Goal: Task Accomplishment & Management: Use online tool/utility

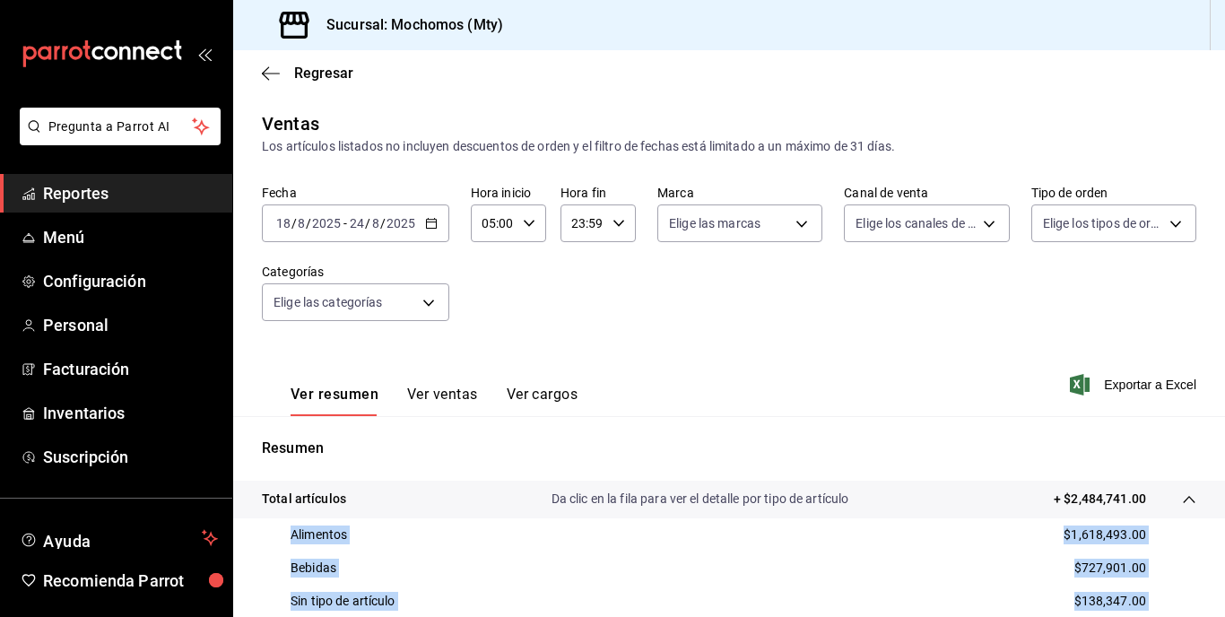
scroll to position [269, 0]
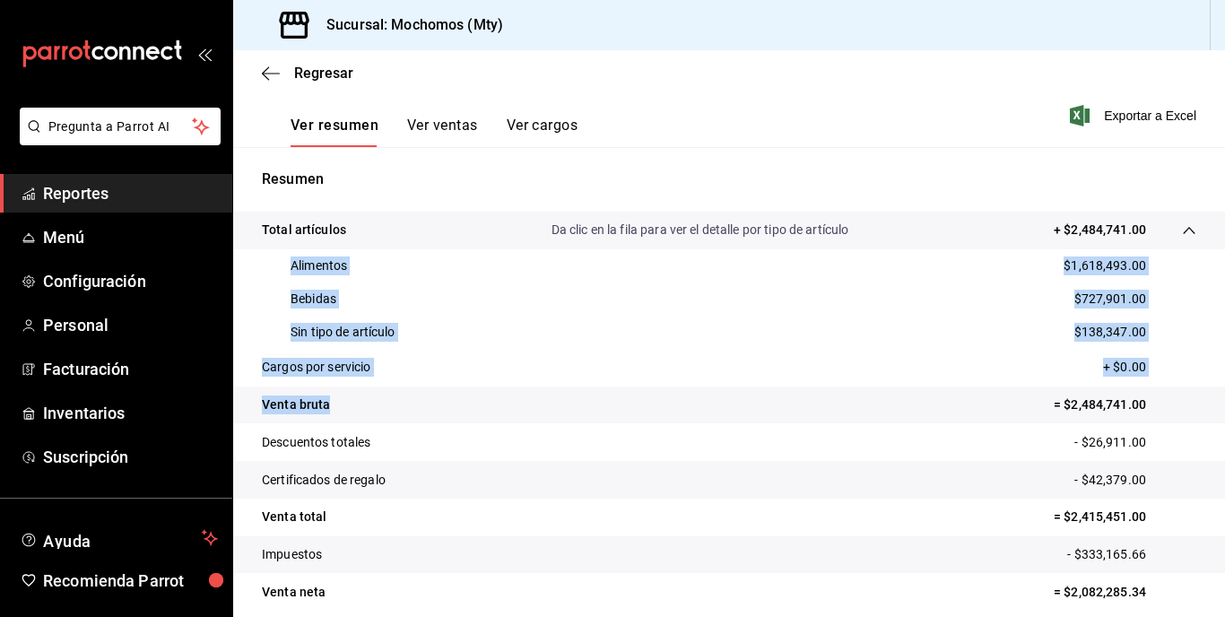
click at [1034, 57] on div "Regresar" at bounding box center [729, 73] width 992 height 46
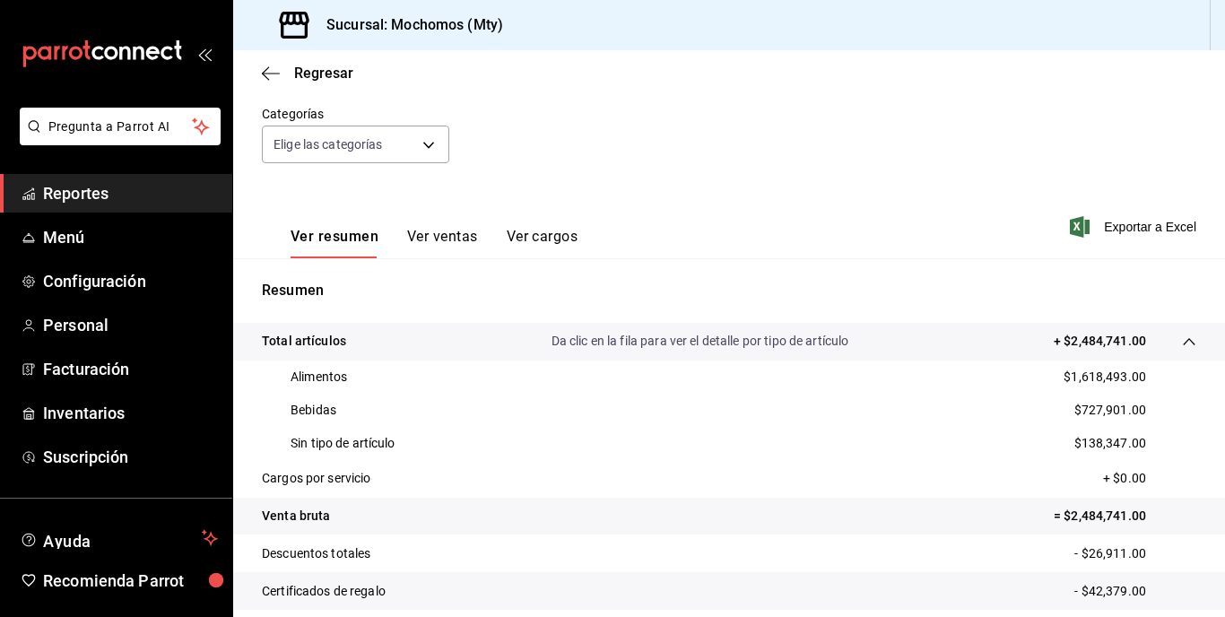
scroll to position [0, 0]
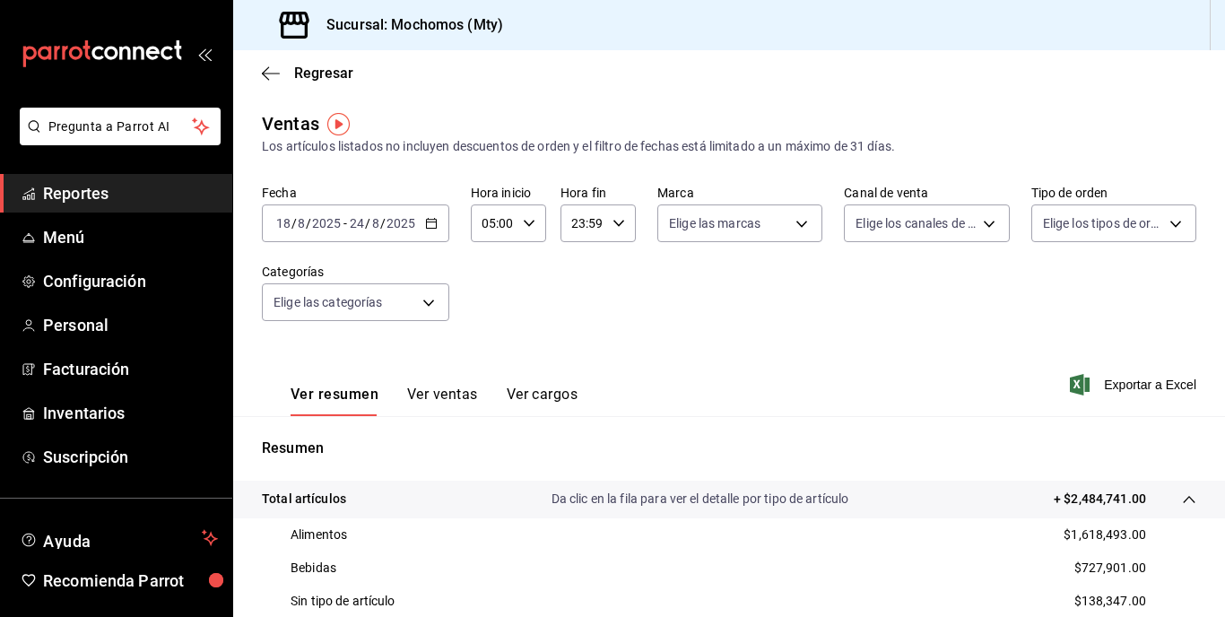
click at [368, 232] on div "[DATE] [DATE] - [DATE] [DATE]" at bounding box center [355, 224] width 187 height 38
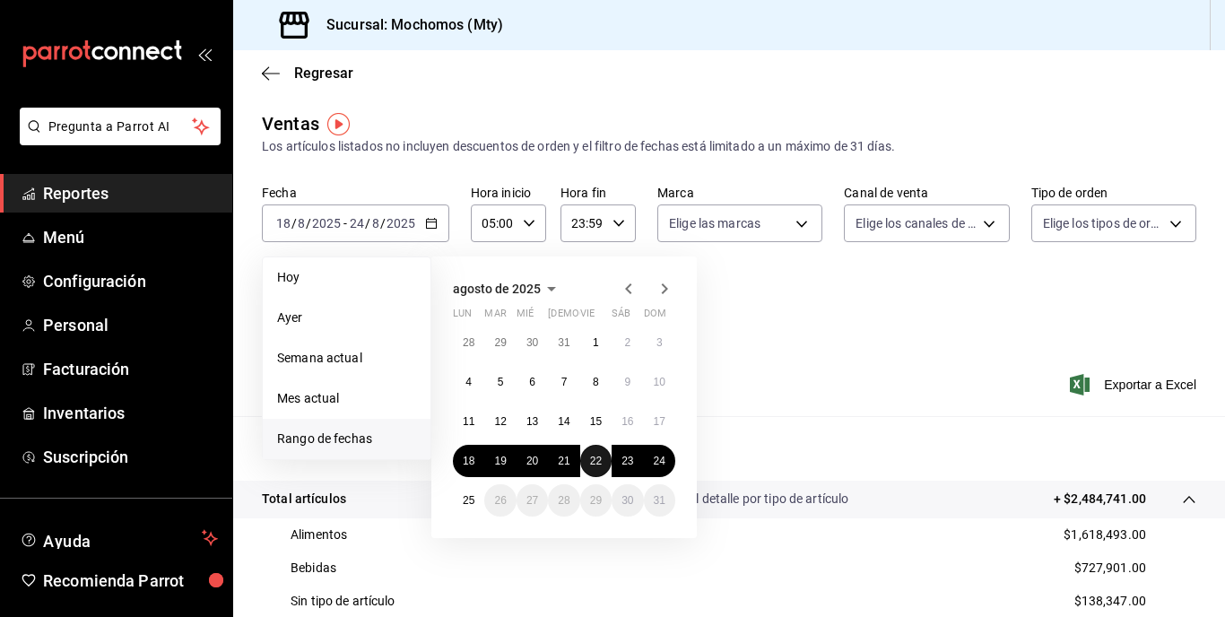
click at [595, 471] on button "22" at bounding box center [595, 461] width 31 height 32
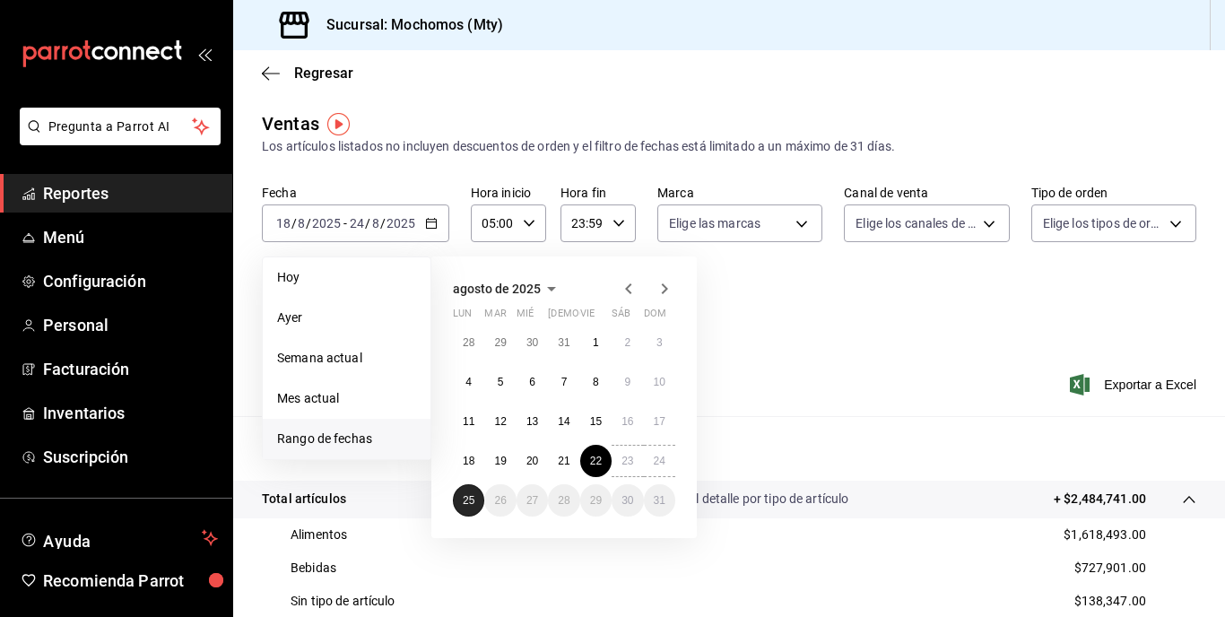
click at [468, 502] on abbr "25" at bounding box center [469, 500] width 12 height 13
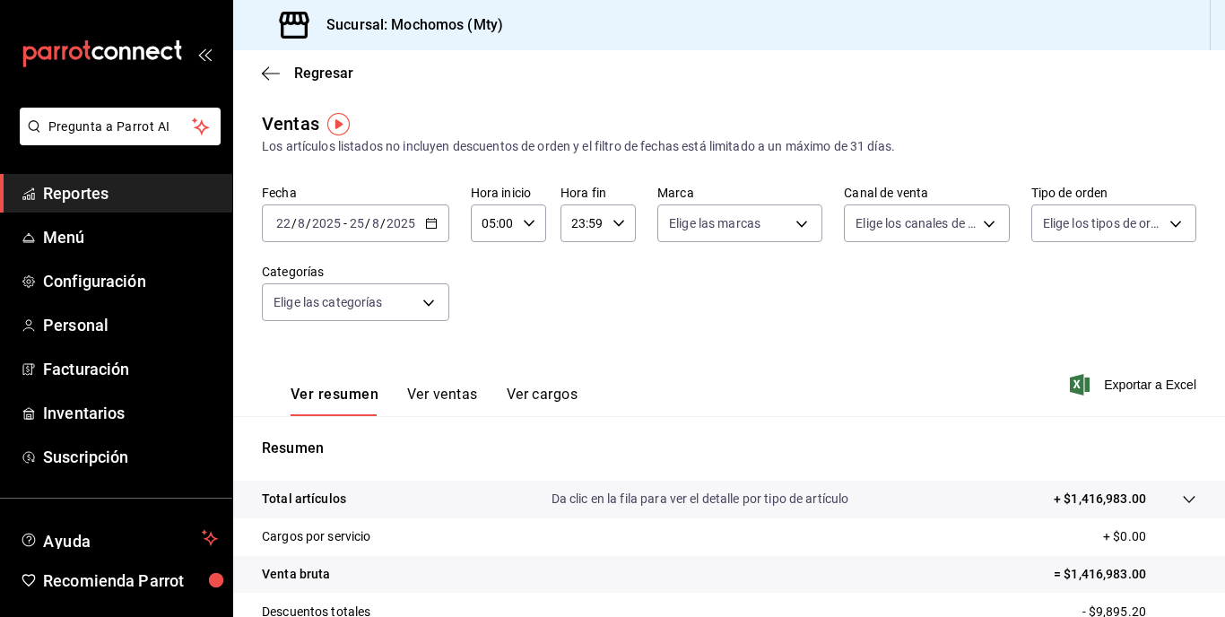
click at [441, 135] on div "Ventas Los artículos listados no incluyen descuentos de orden y el filtro de fe…" at bounding box center [729, 133] width 935 height 46
click at [404, 221] on input "2025" at bounding box center [401, 223] width 31 height 14
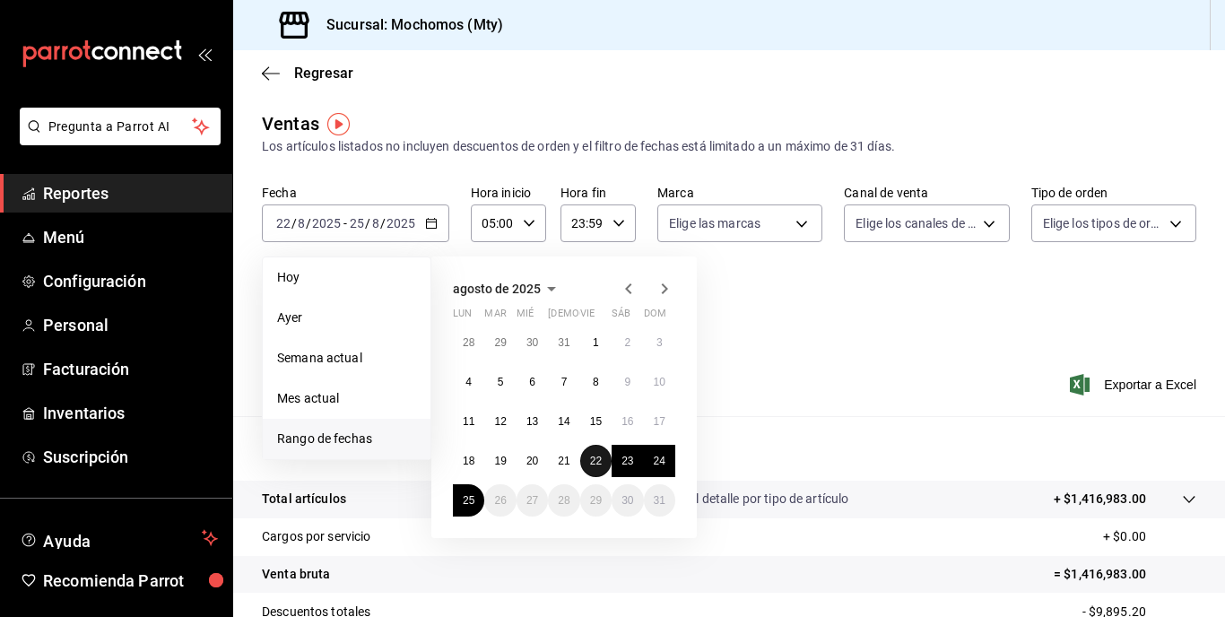
click at [590, 459] on abbr "22" at bounding box center [596, 461] width 12 height 13
click at [467, 501] on abbr "25" at bounding box center [469, 500] width 12 height 13
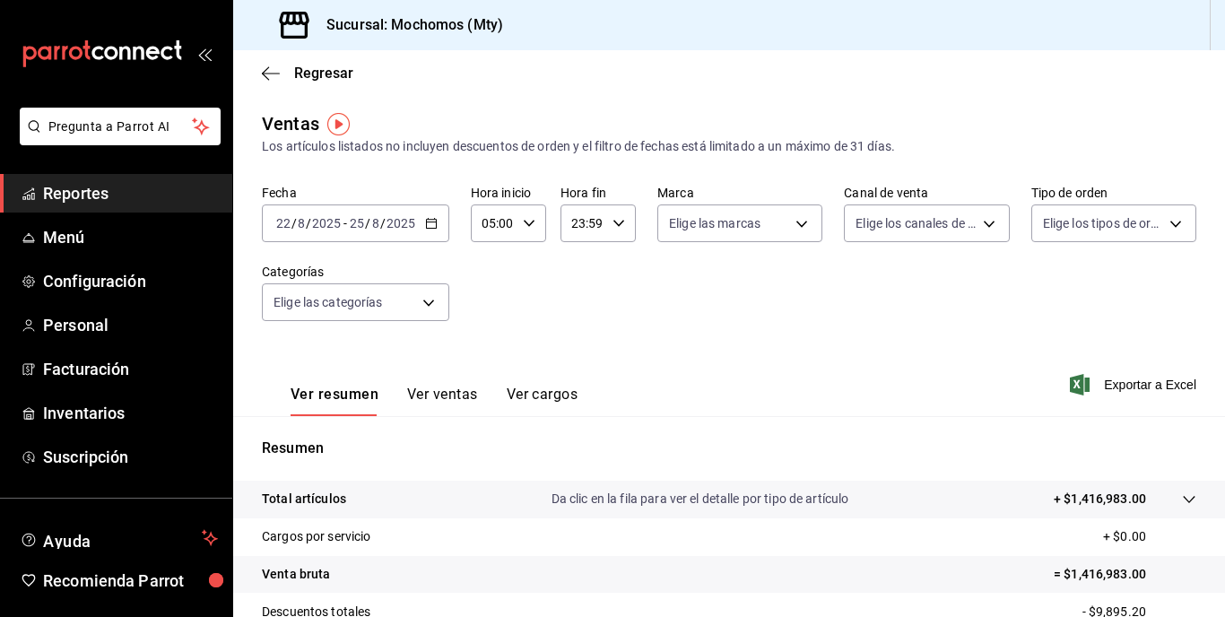
click at [621, 208] on div "23:59 Hora fin" at bounding box center [598, 224] width 75 height 38
click at [577, 279] on button "05" at bounding box center [577, 290] width 30 height 36
type input "05:59"
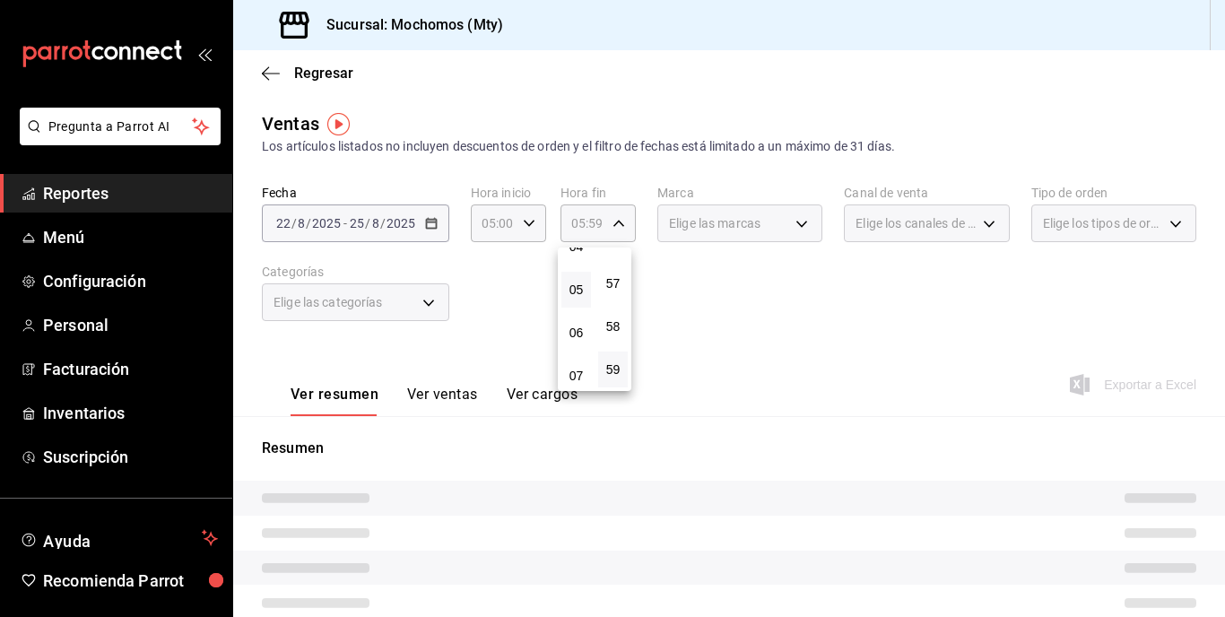
click at [804, 311] on div at bounding box center [612, 308] width 1225 height 617
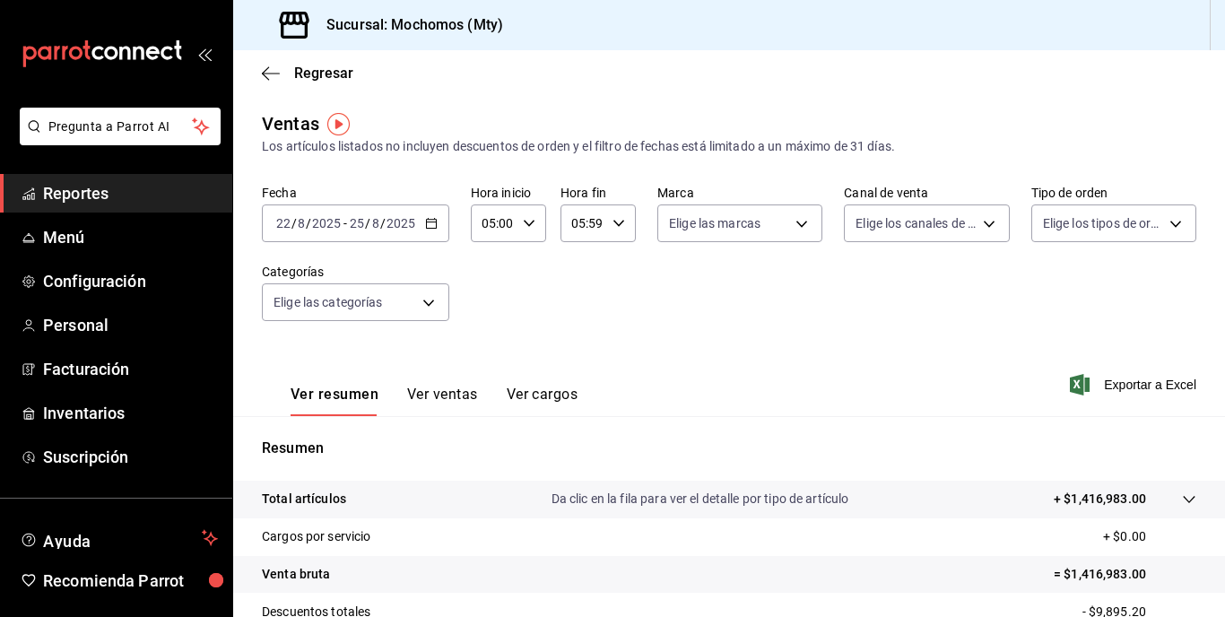
click at [1028, 405] on div "Ver resumen Ver ventas Ver cargos Exportar a Excel" at bounding box center [729, 380] width 992 height 74
click at [1113, 382] on span "Exportar a Excel" at bounding box center [1135, 385] width 123 height 22
click at [1120, 379] on span "Exportar a Excel" at bounding box center [1135, 385] width 123 height 22
